Goal: Information Seeking & Learning: Check status

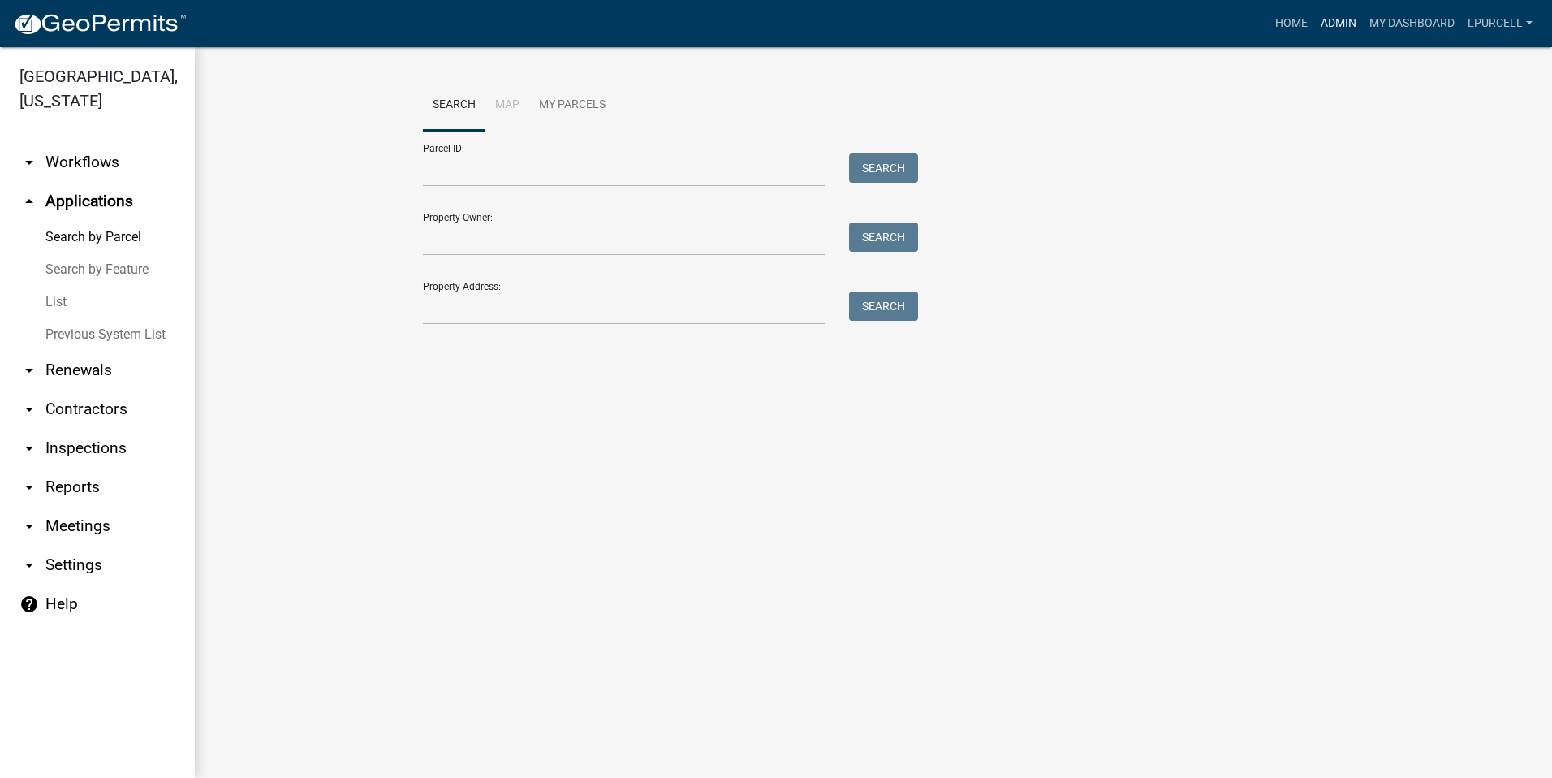
click at [1334, 18] on link "Admin" at bounding box center [1338, 23] width 49 height 31
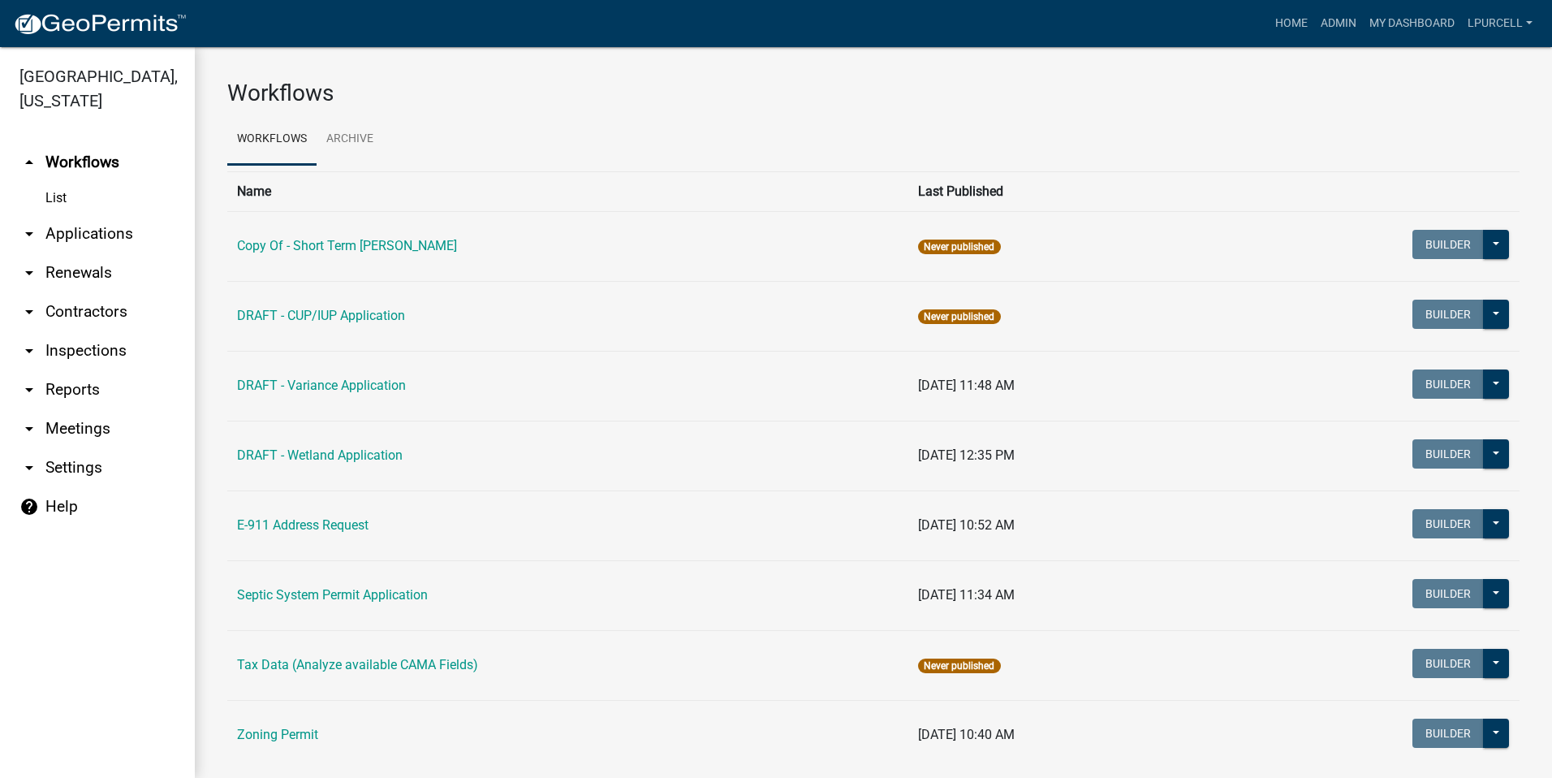
click at [67, 391] on link "arrow_drop_down Reports" at bounding box center [97, 389] width 195 height 39
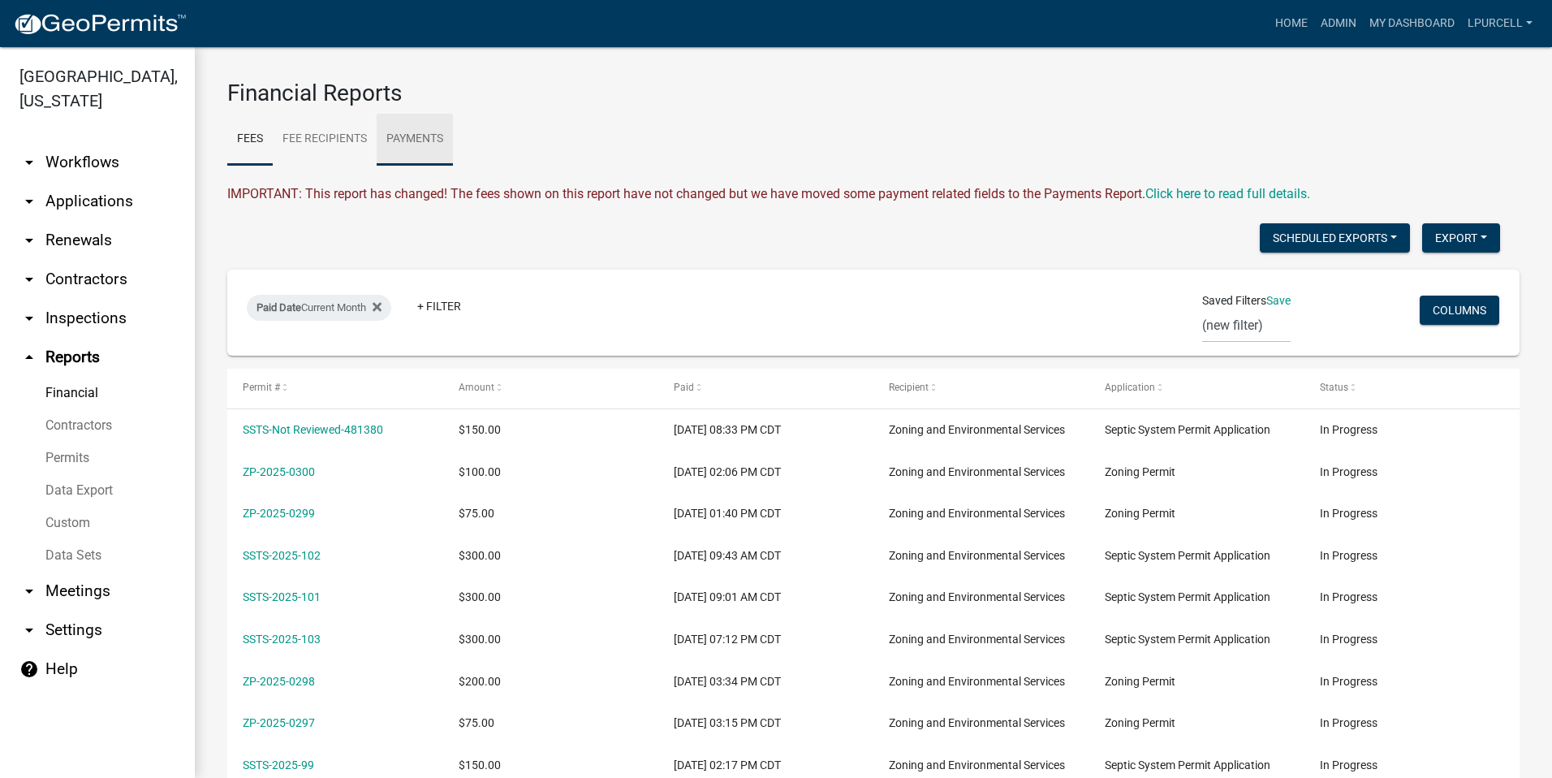
click at [421, 136] on link "Payments" at bounding box center [415, 140] width 76 height 52
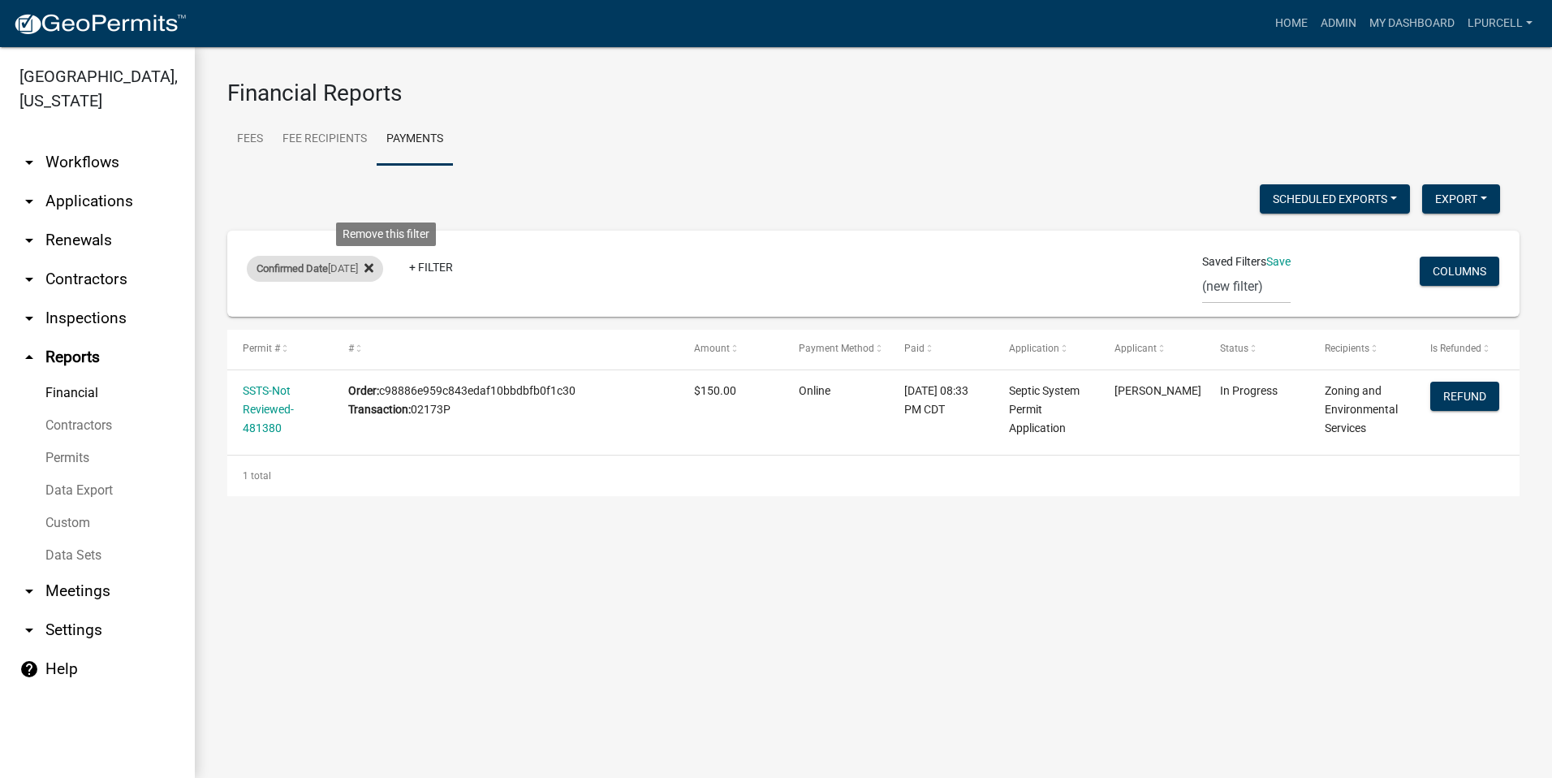
click at [373, 265] on icon at bounding box center [368, 268] width 9 height 9
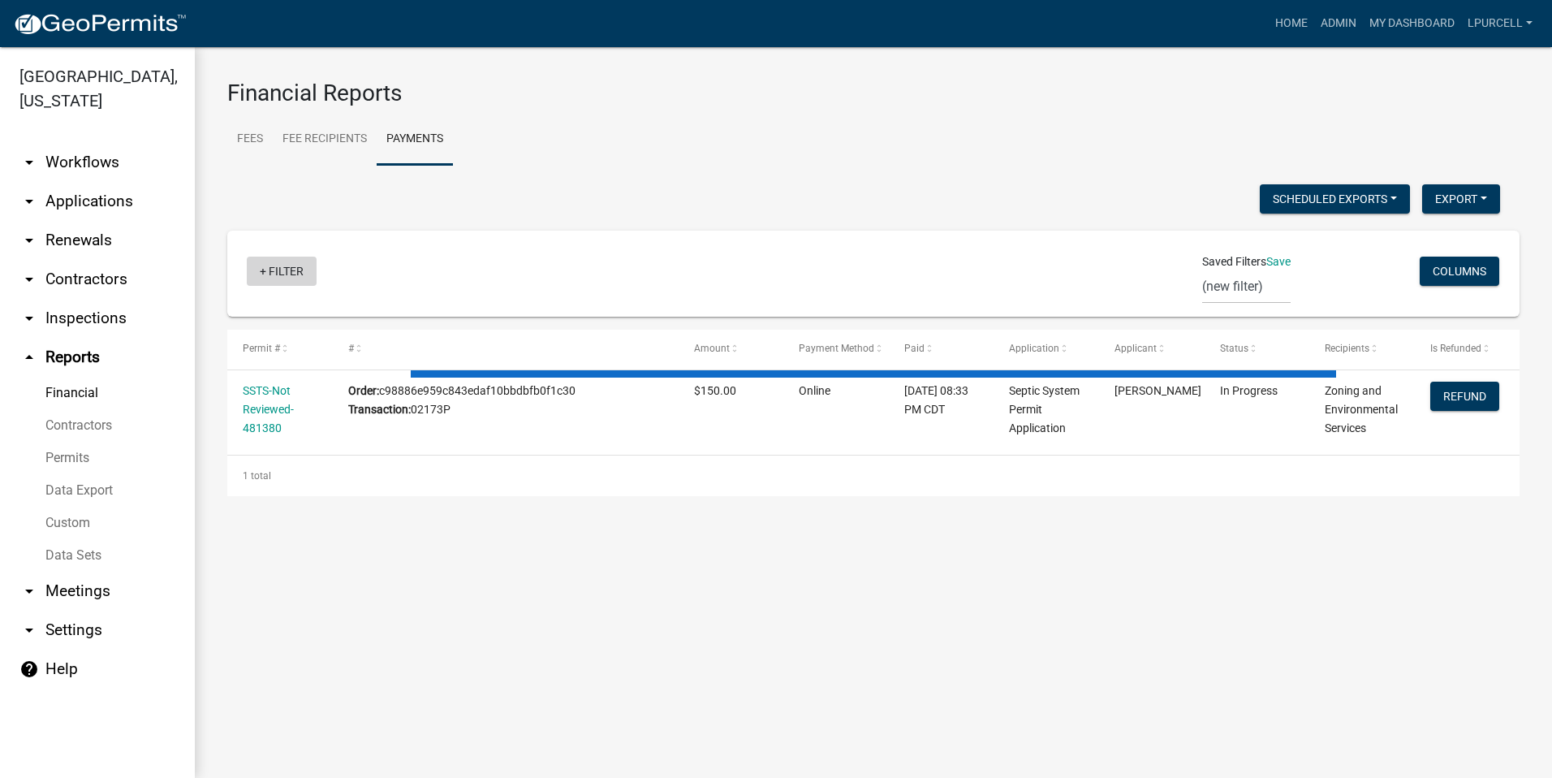
click at [278, 267] on link "+ Filter" at bounding box center [282, 270] width 70 height 29
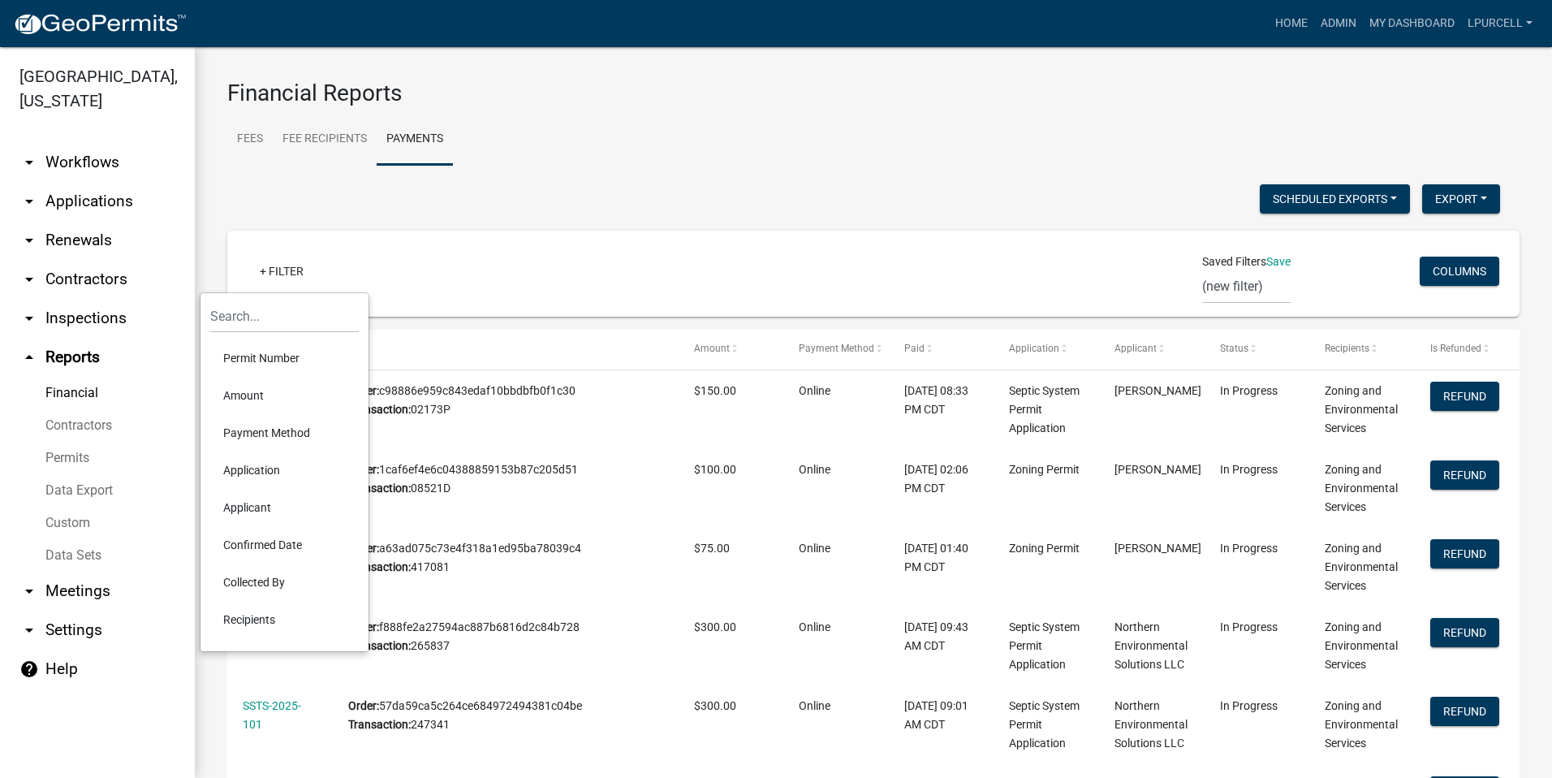
click at [255, 543] on li "Confirmed Date" at bounding box center [284, 544] width 149 height 37
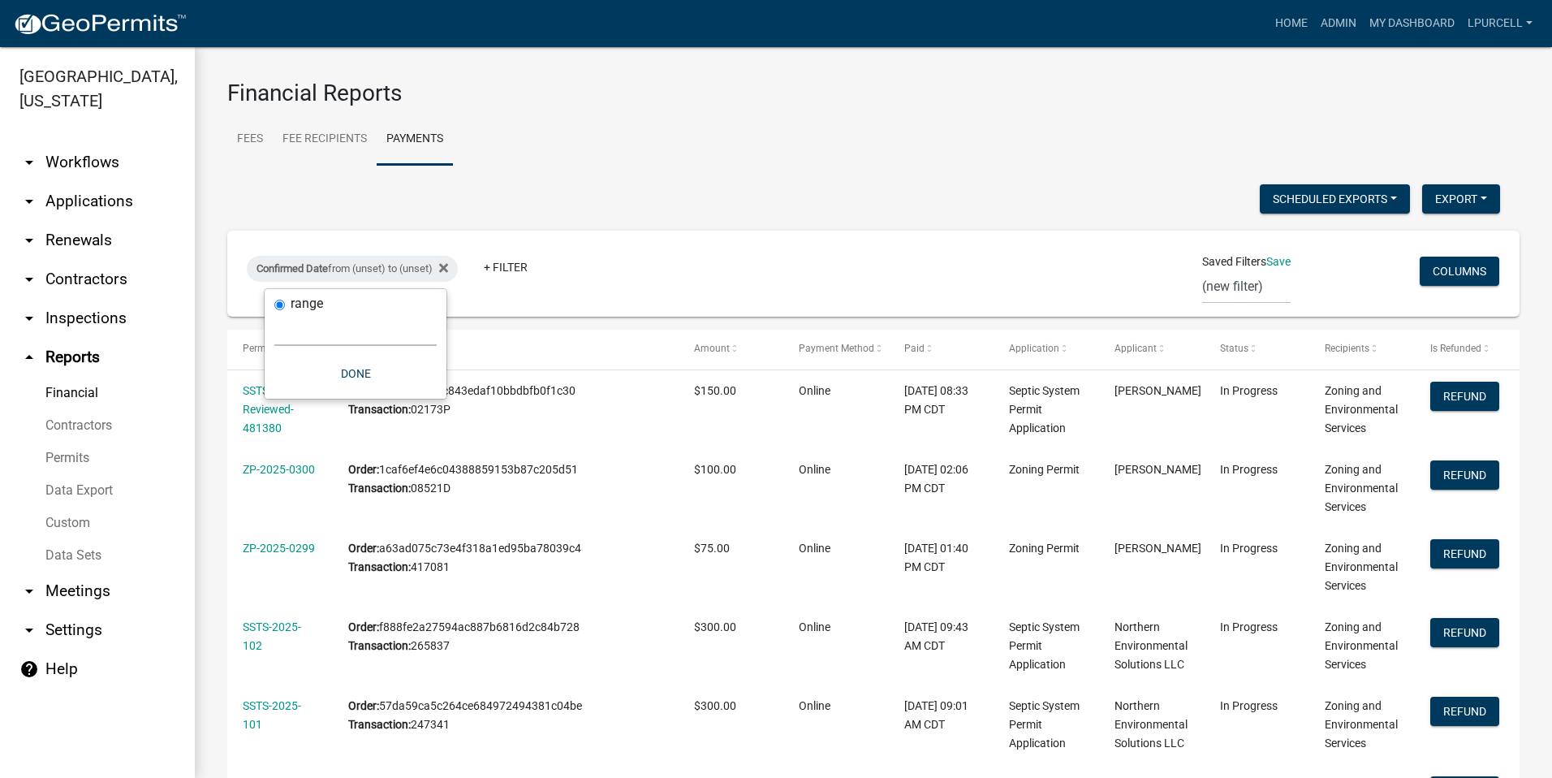
click at [336, 331] on select "[DATE] [DATE] Current Week Previous Week Current Month Last Month Current Calen…" at bounding box center [355, 328] width 162 height 33
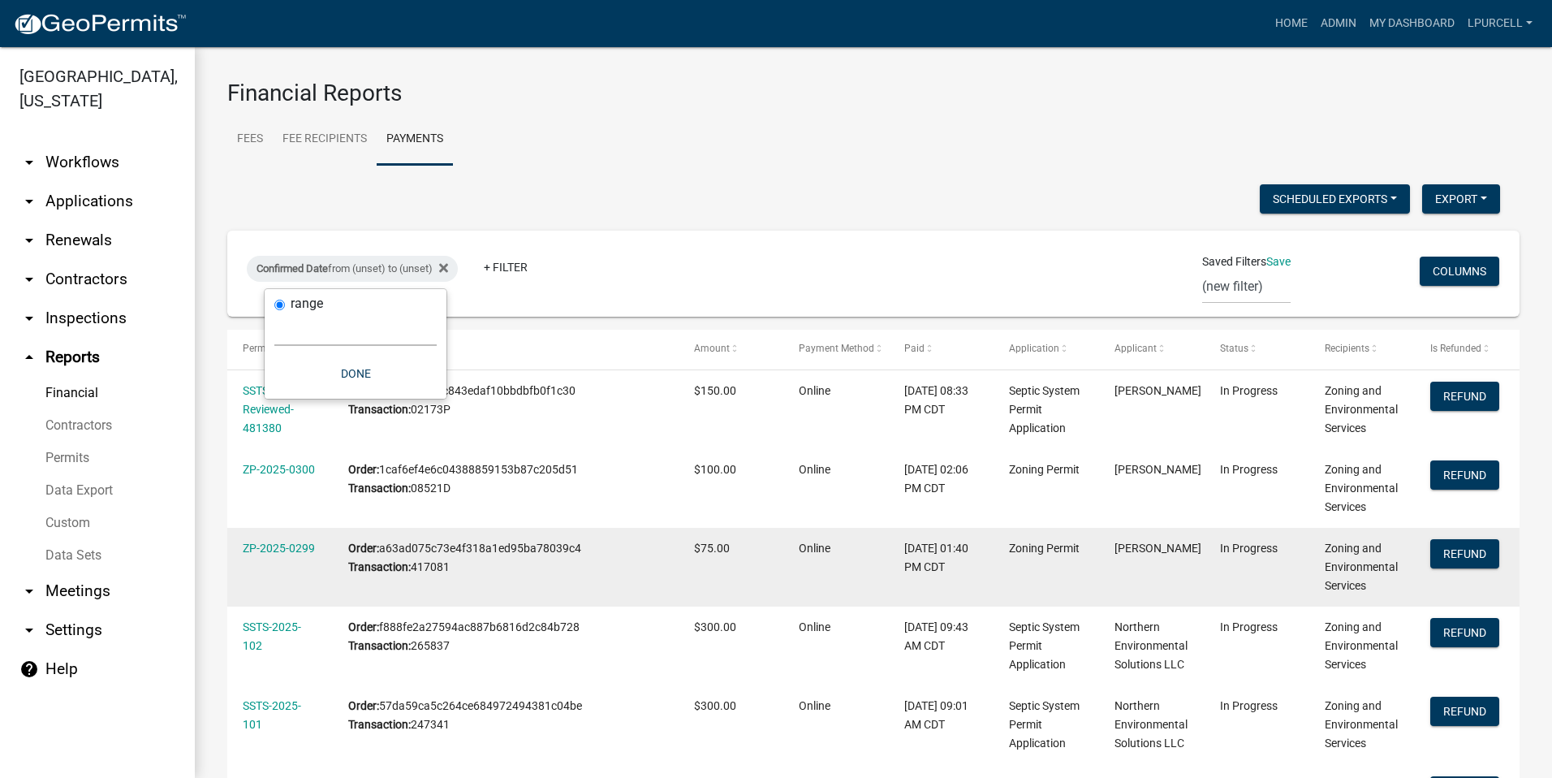
select select "custom"
click at [274, 312] on select "[DATE] [DATE] Current Week Previous Week Current Month Last Month Current Calen…" at bounding box center [355, 328] width 162 height 33
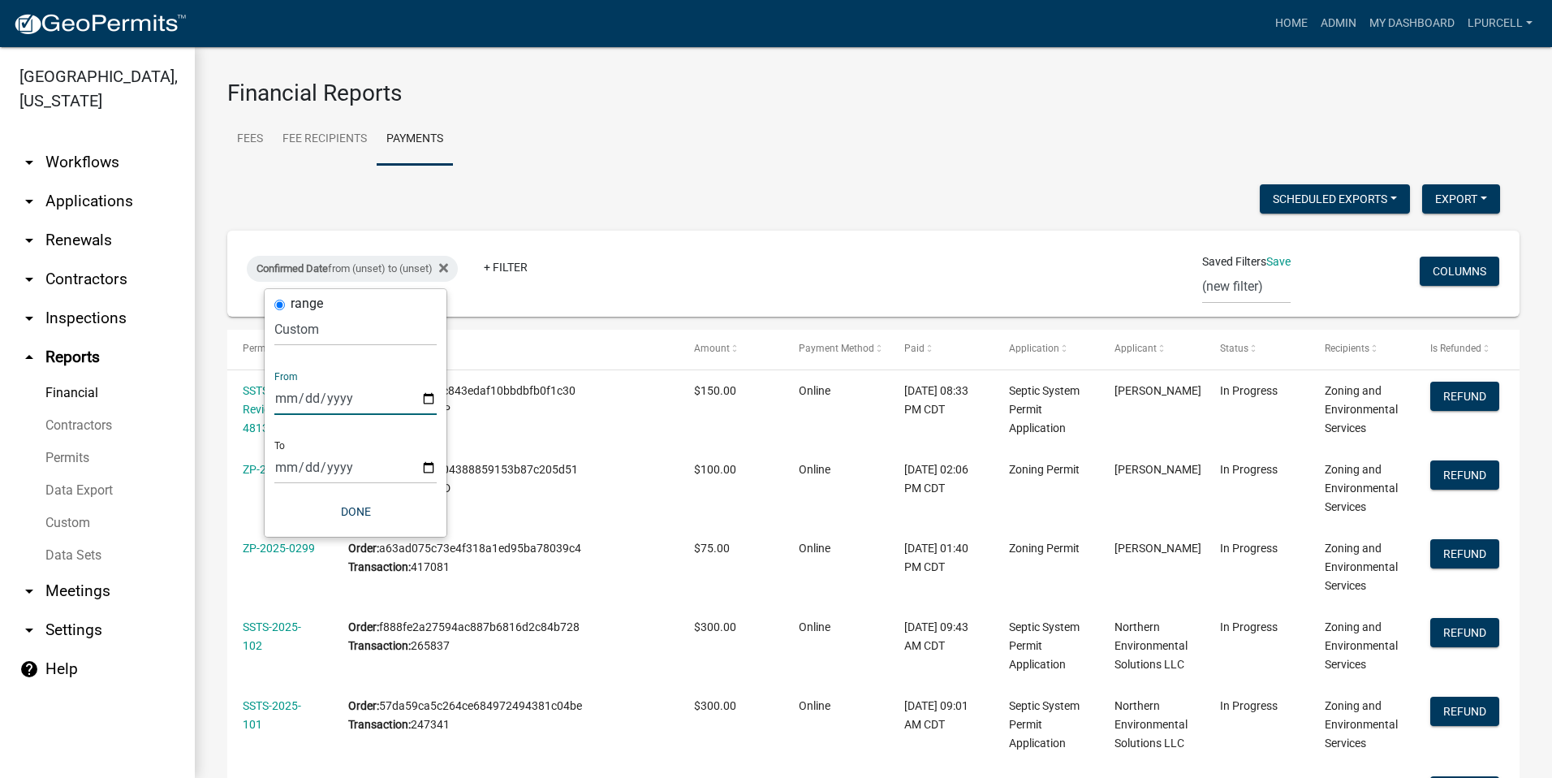
click at [347, 389] on input "date" at bounding box center [355, 397] width 162 height 33
click at [429, 399] on input "date" at bounding box center [355, 397] width 162 height 33
type input "[DATE]"
click at [439, 464] on input "date" at bounding box center [367, 466] width 162 height 33
type input "[DATE]"
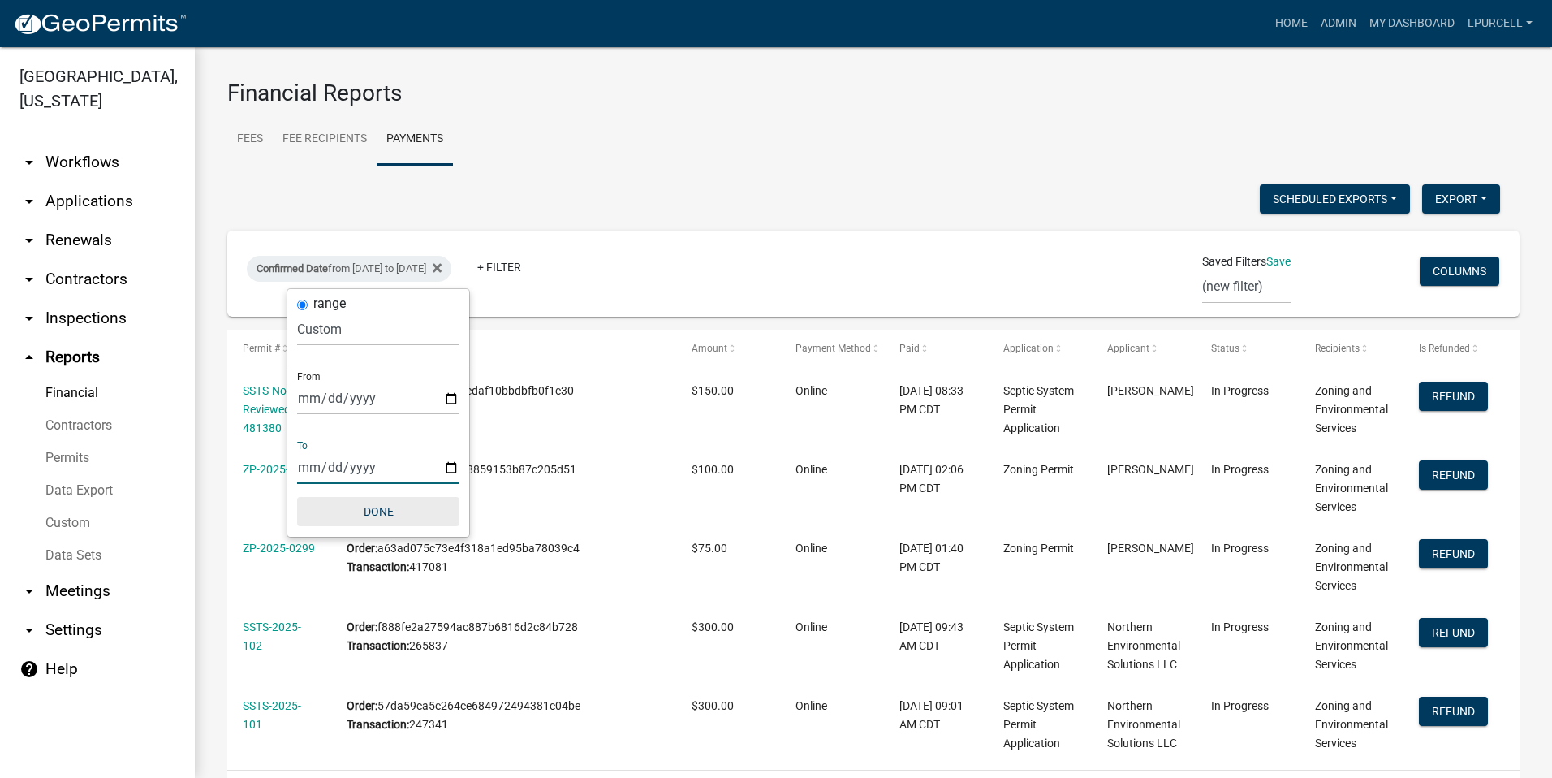
click at [374, 514] on button "Done" at bounding box center [378, 511] width 162 height 29
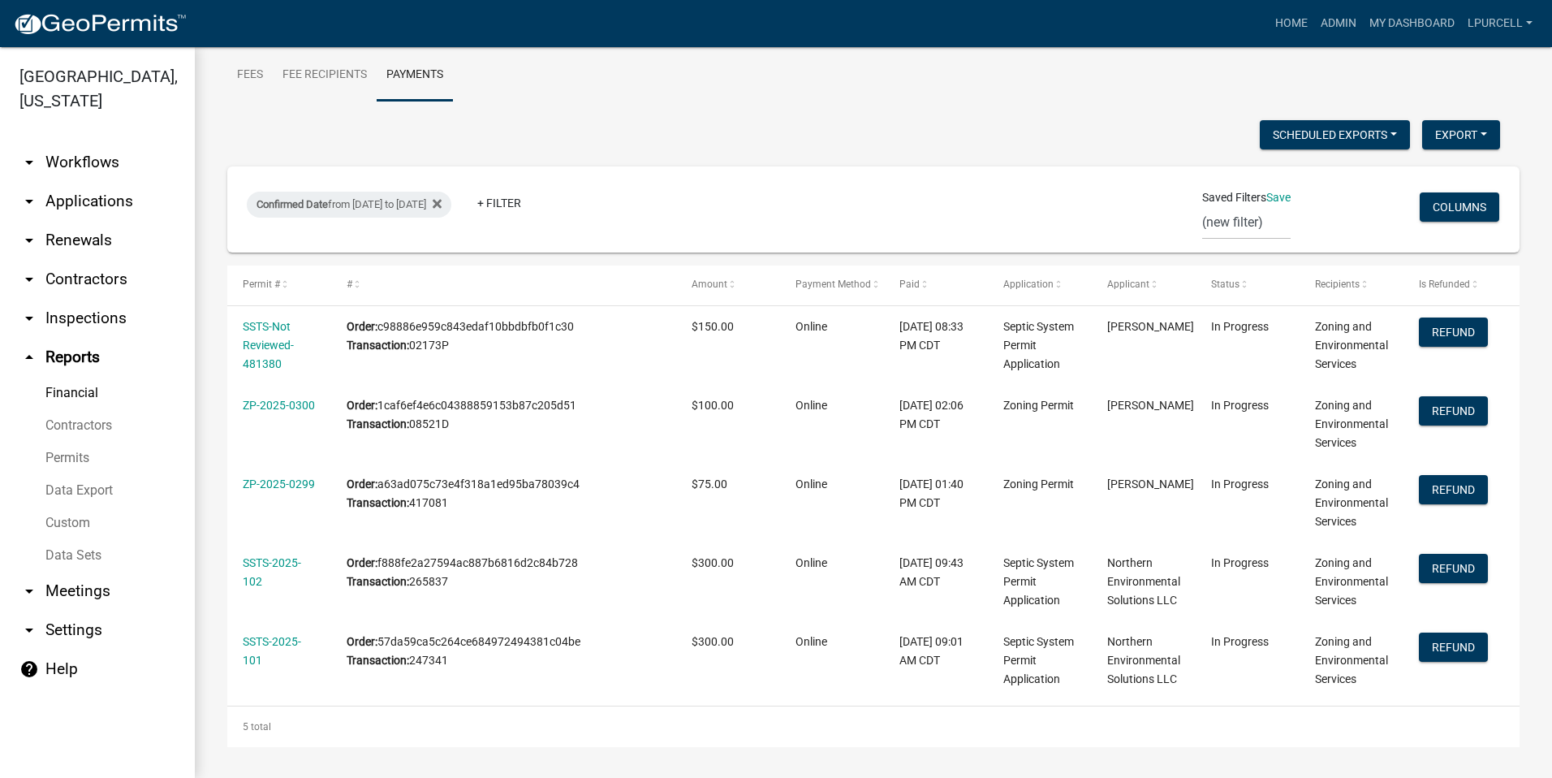
scroll to position [66, 0]
